Goal: Check status: Check status

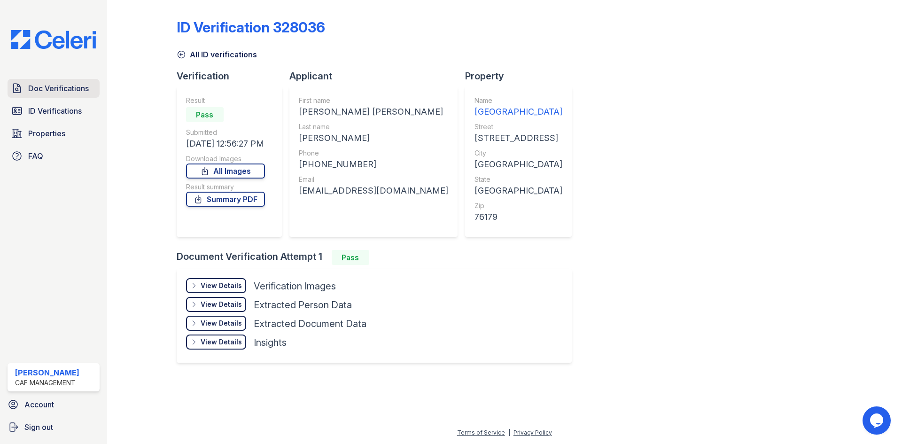
click at [54, 87] on span "Doc Verifications" at bounding box center [58, 88] width 61 height 11
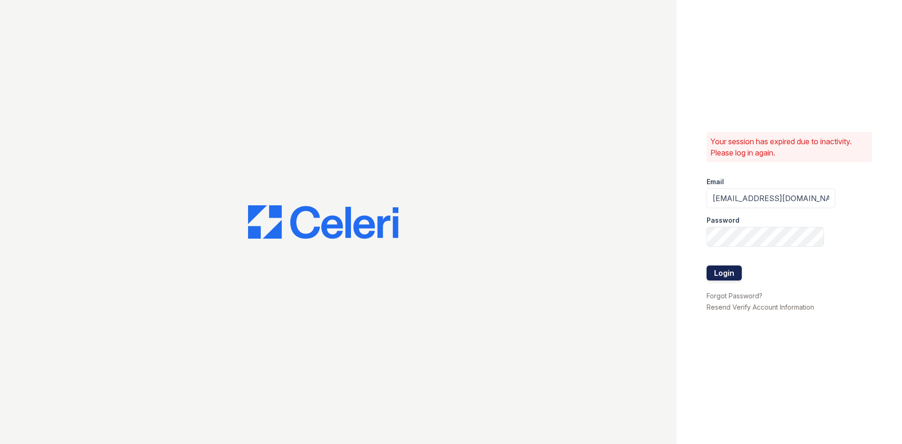
click at [727, 270] on button "Login" at bounding box center [723, 272] width 35 height 15
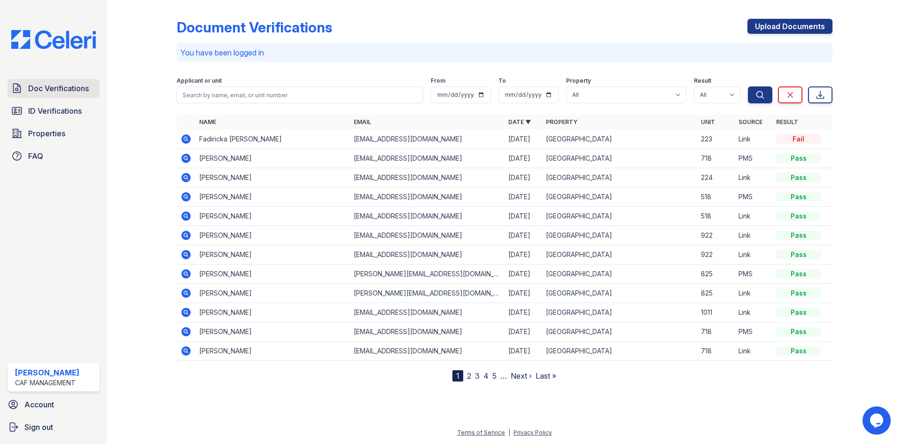
click at [31, 87] on span "Doc Verifications" at bounding box center [58, 88] width 61 height 11
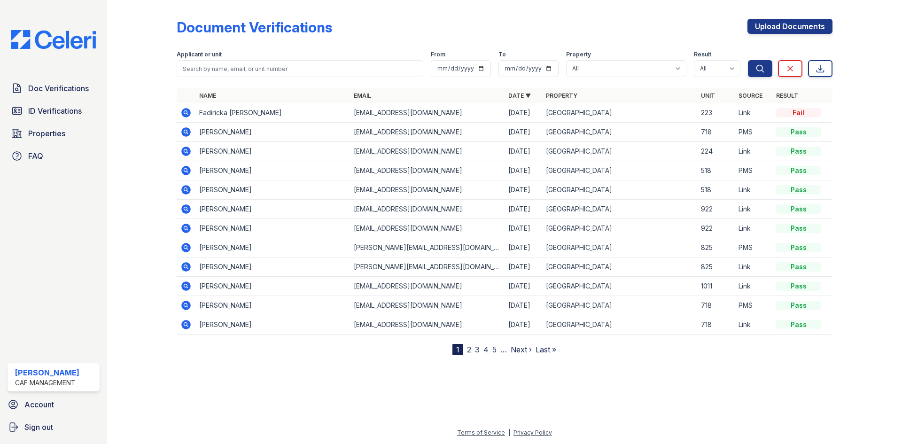
click at [43, 111] on span "ID Verifications" at bounding box center [55, 110] width 54 height 11
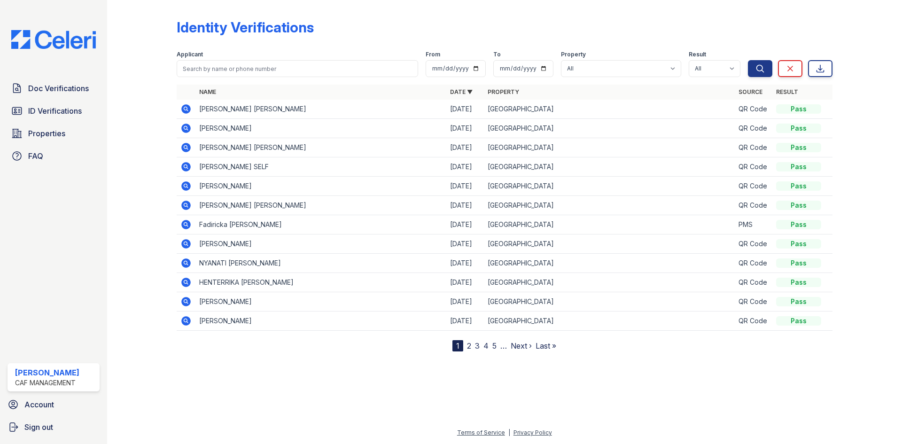
click at [186, 108] on icon at bounding box center [185, 108] width 11 height 11
